Goal: Use online tool/utility: Utilize a website feature to perform a specific function

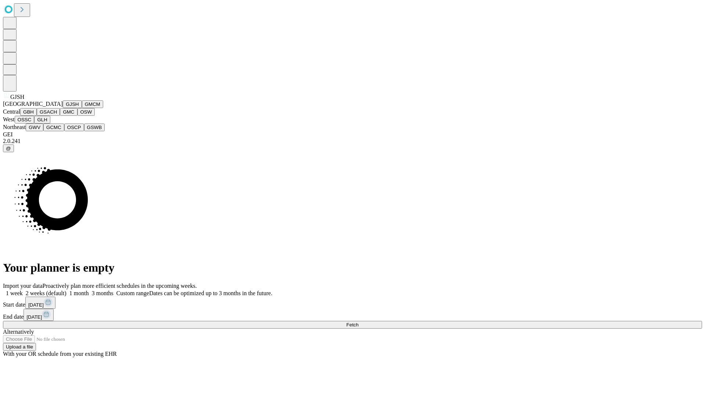
click at [63, 108] on button "GJSH" at bounding box center [72, 104] width 19 height 8
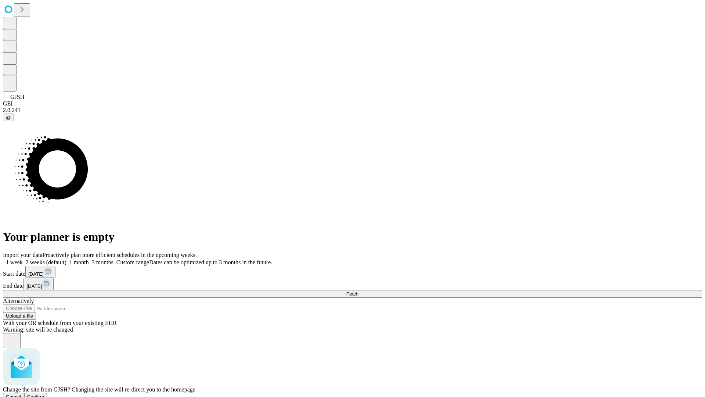
click at [44, 394] on span "Confirm" at bounding box center [35, 397] width 17 height 6
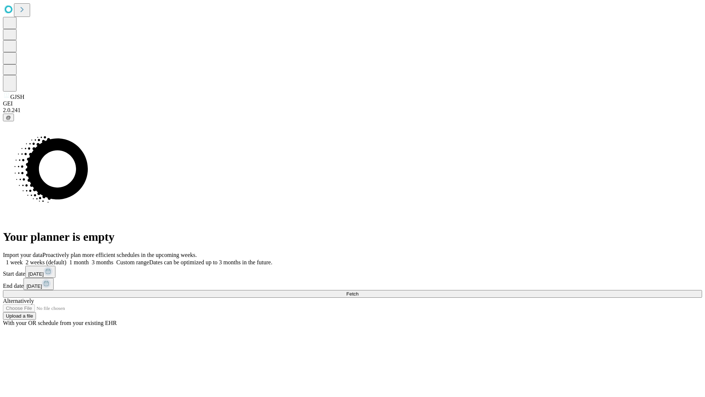
click at [66, 259] on label "2 weeks (default)" at bounding box center [45, 262] width 44 height 6
click at [358, 291] on span "Fetch" at bounding box center [352, 294] width 12 height 6
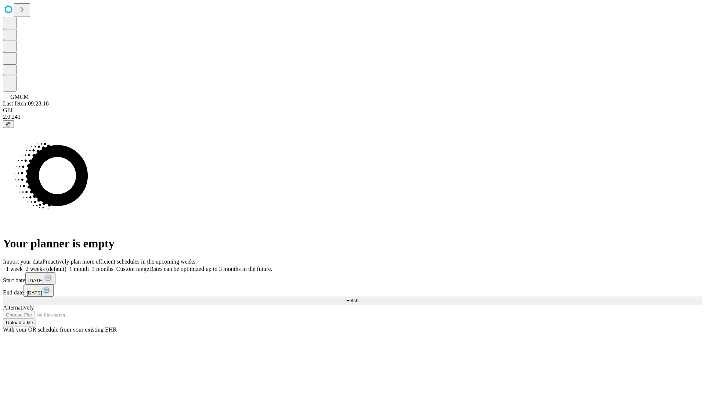
click at [66, 266] on label "2 weeks (default)" at bounding box center [45, 269] width 44 height 6
click at [358, 297] on span "Fetch" at bounding box center [352, 300] width 12 height 6
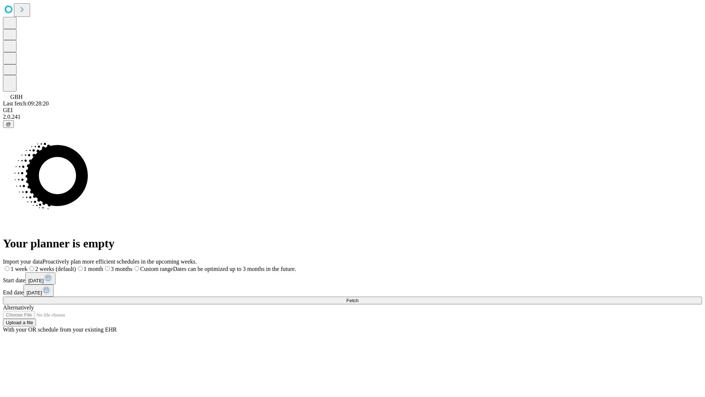
click at [76, 266] on label "2 weeks (default)" at bounding box center [52, 269] width 48 height 6
click at [358, 297] on span "Fetch" at bounding box center [352, 300] width 12 height 6
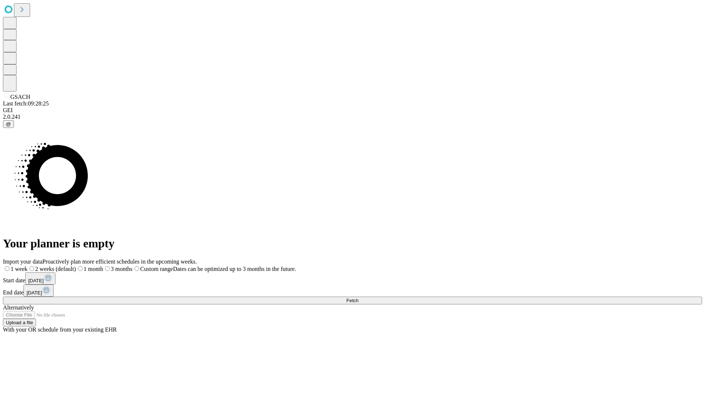
click at [358, 297] on span "Fetch" at bounding box center [352, 300] width 12 height 6
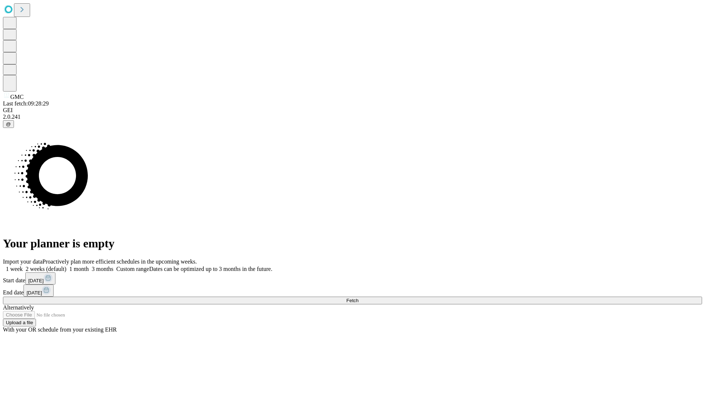
click at [66, 266] on label "2 weeks (default)" at bounding box center [45, 269] width 44 height 6
click at [358, 297] on span "Fetch" at bounding box center [352, 300] width 12 height 6
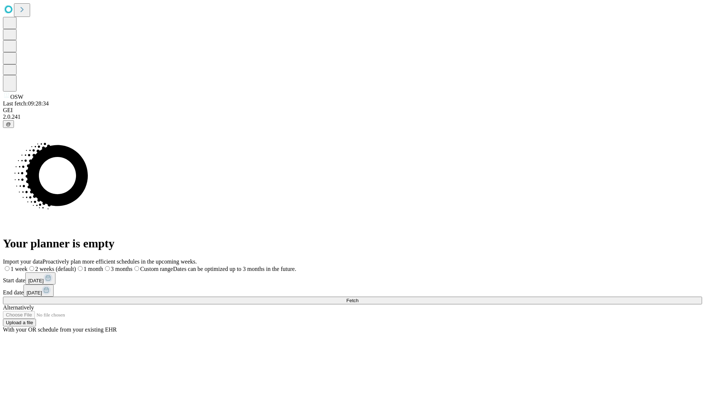
click at [76, 266] on label "2 weeks (default)" at bounding box center [52, 269] width 48 height 6
click at [358, 297] on span "Fetch" at bounding box center [352, 300] width 12 height 6
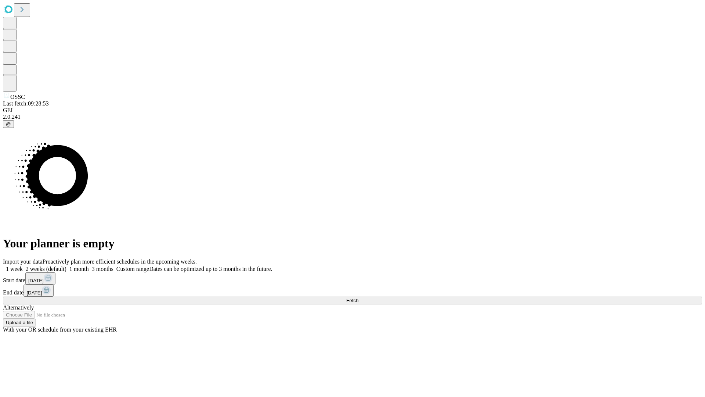
click at [66, 266] on label "2 weeks (default)" at bounding box center [45, 269] width 44 height 6
click at [358, 297] on span "Fetch" at bounding box center [352, 300] width 12 height 6
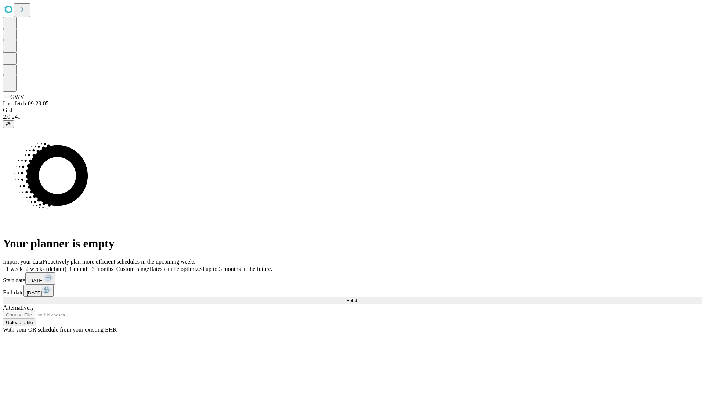
click at [66, 266] on label "2 weeks (default)" at bounding box center [45, 269] width 44 height 6
click at [358, 297] on span "Fetch" at bounding box center [352, 300] width 12 height 6
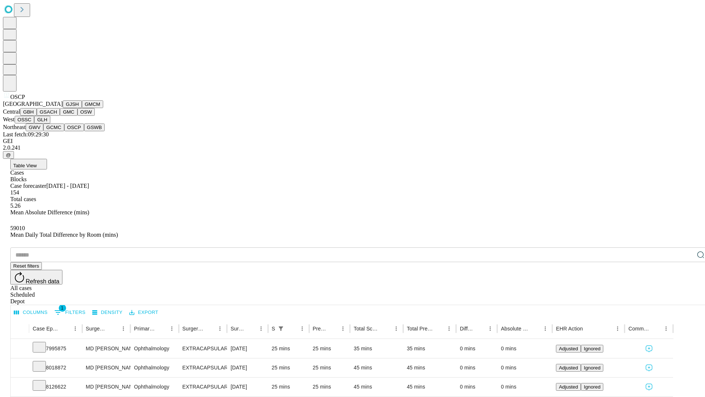
click at [84, 131] on button "GSWB" at bounding box center [94, 127] width 21 height 8
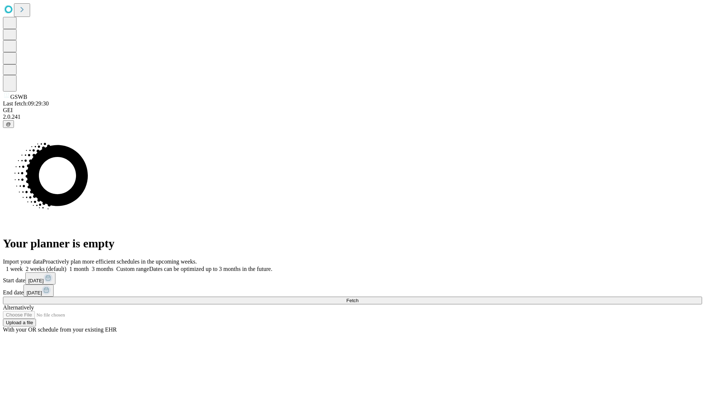
click at [66, 266] on label "2 weeks (default)" at bounding box center [45, 269] width 44 height 6
click at [358, 297] on span "Fetch" at bounding box center [352, 300] width 12 height 6
